Goal: Information Seeking & Learning: Learn about a topic

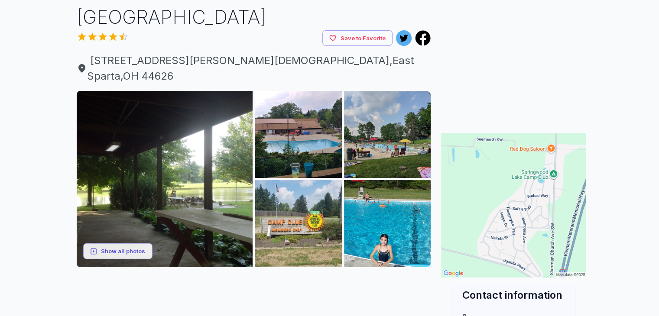
scroll to position [64, 0]
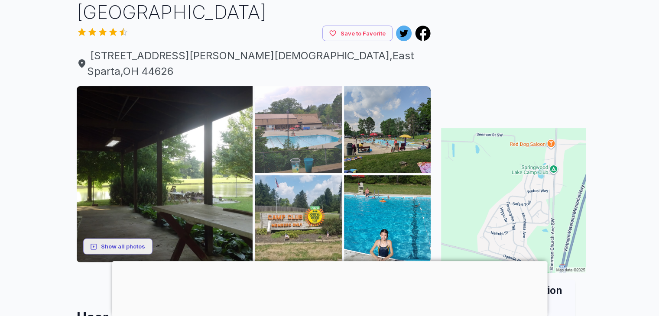
click at [296, 120] on img at bounding box center [298, 129] width 87 height 87
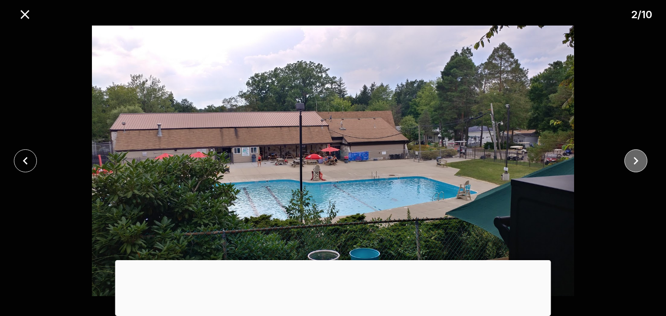
click at [636, 162] on icon "close" at bounding box center [635, 161] width 5 height 8
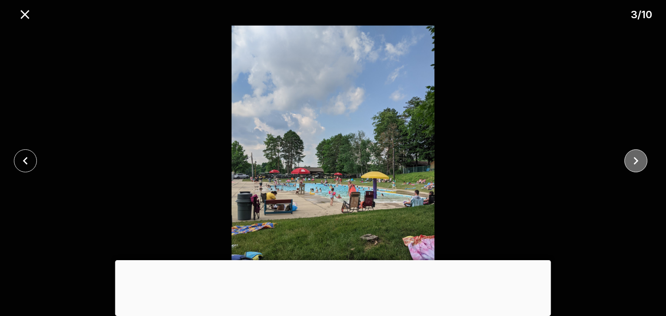
click at [636, 162] on icon "close" at bounding box center [635, 161] width 5 height 8
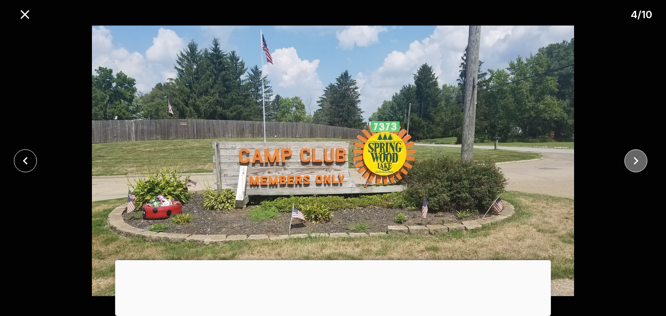
click at [636, 162] on icon "close" at bounding box center [635, 161] width 5 height 8
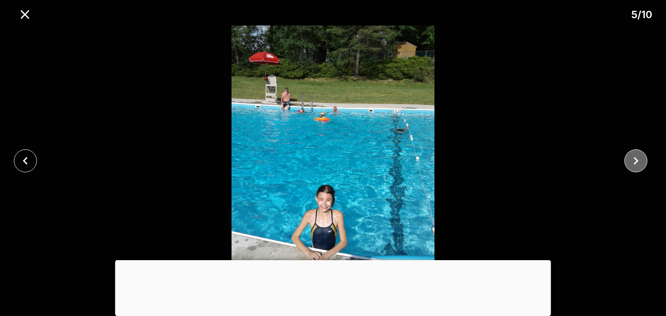
click at [636, 162] on icon "close" at bounding box center [635, 161] width 5 height 8
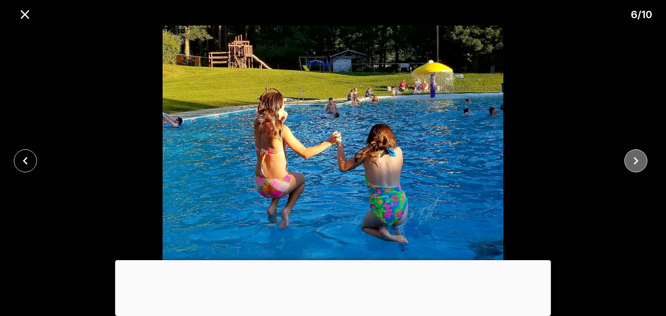
click at [636, 162] on icon "close" at bounding box center [635, 161] width 5 height 8
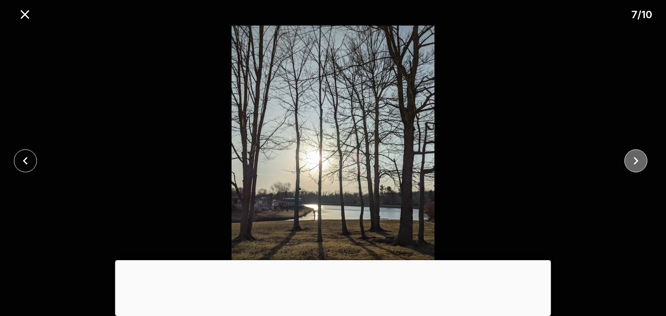
click at [636, 162] on icon "close" at bounding box center [635, 161] width 5 height 8
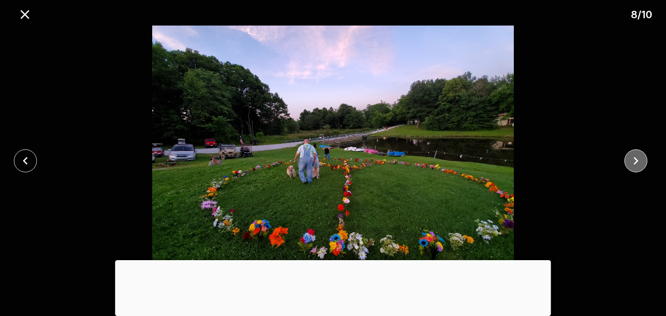
click at [636, 162] on icon "close" at bounding box center [635, 161] width 5 height 8
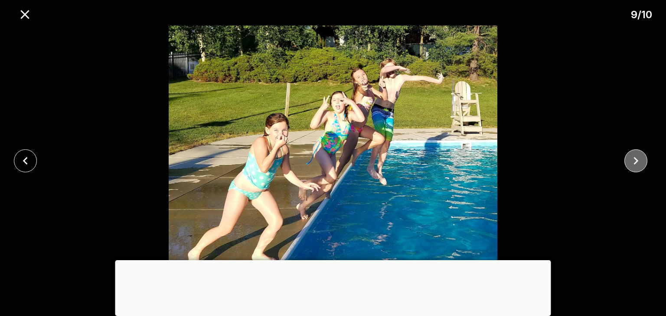
click at [636, 162] on icon "close" at bounding box center [635, 161] width 5 height 8
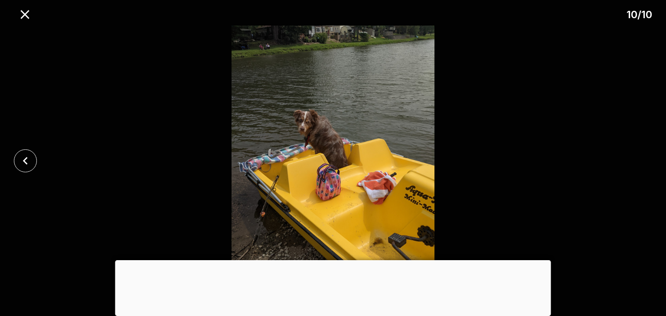
click at [636, 162] on div at bounding box center [333, 161] width 666 height 271
click at [23, 16] on icon "close" at bounding box center [24, 14] width 9 height 9
